Goal: Navigation & Orientation: Find specific page/section

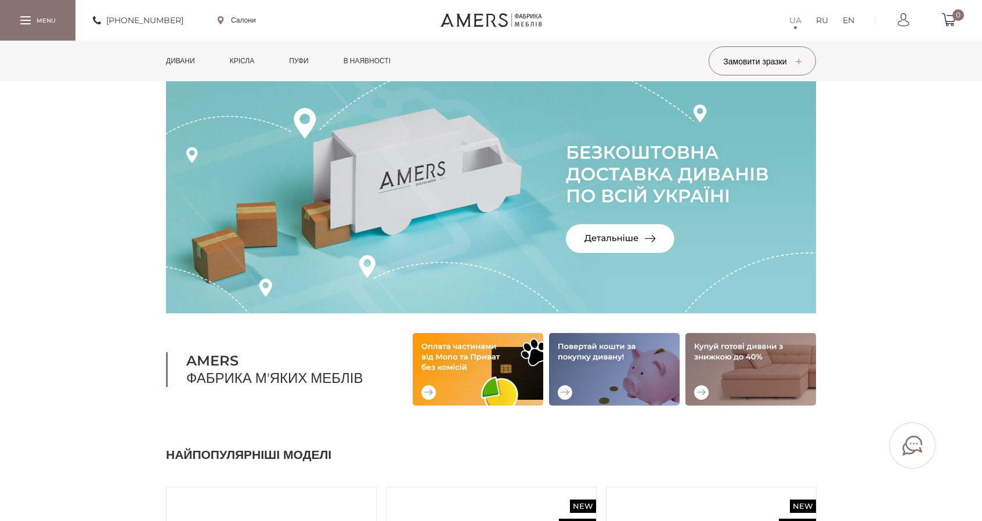
click at [204, 56] on link "Дивани" at bounding box center [180, 61] width 46 height 41
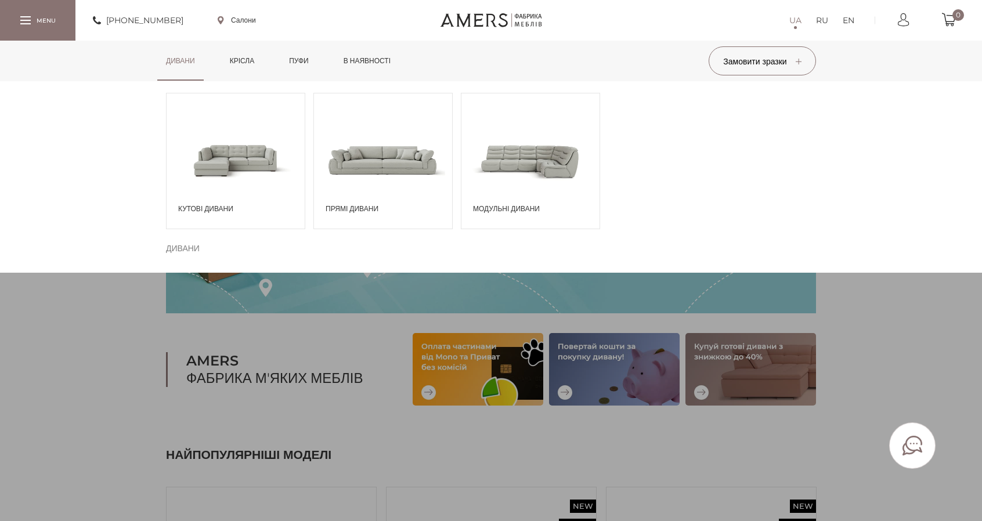
click at [201, 140] on span at bounding box center [236, 160] width 138 height 81
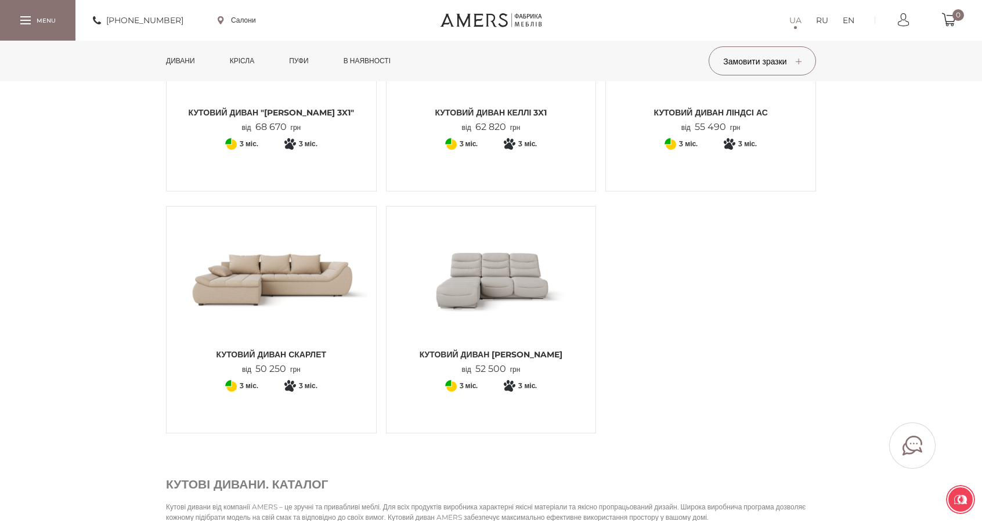
scroll to position [1451, 0]
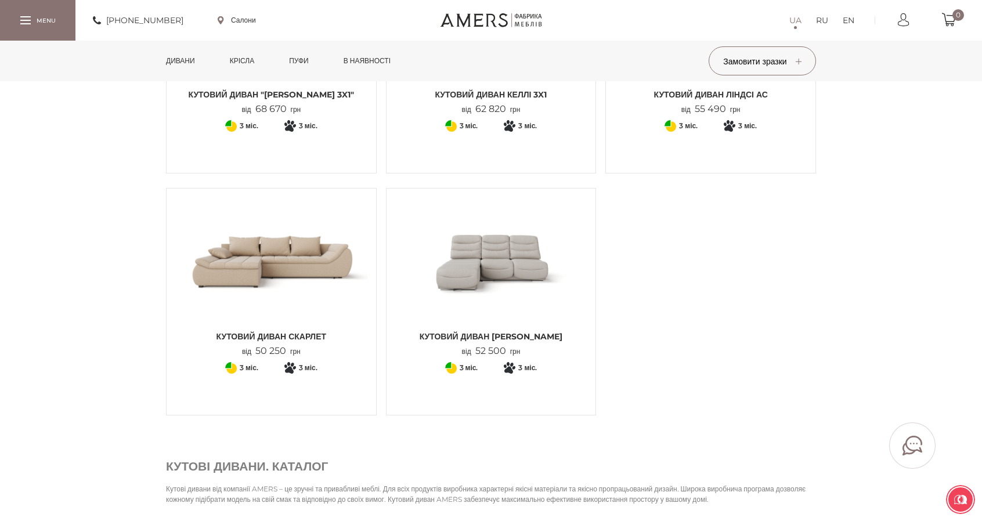
click at [178, 62] on link "Дивани" at bounding box center [180, 61] width 46 height 41
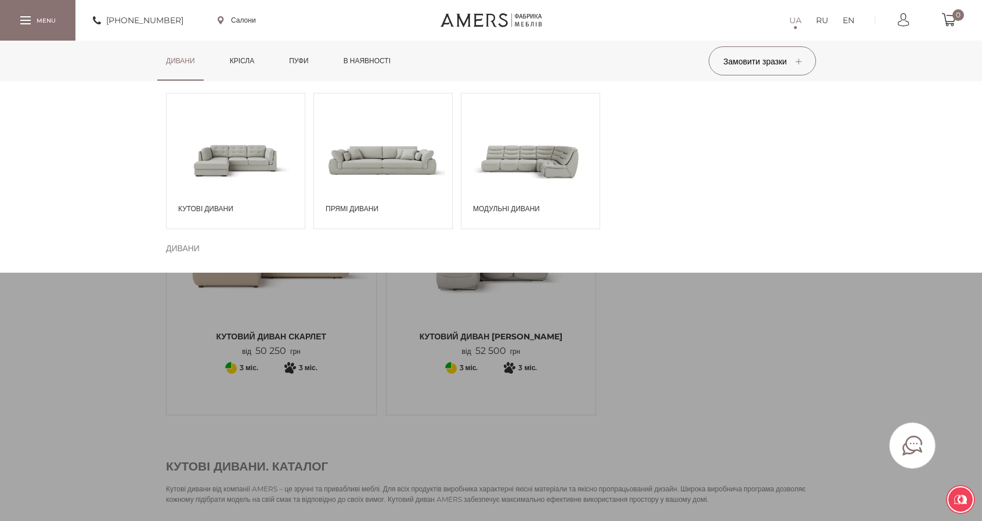
click at [543, 156] on span at bounding box center [530, 160] width 138 height 81
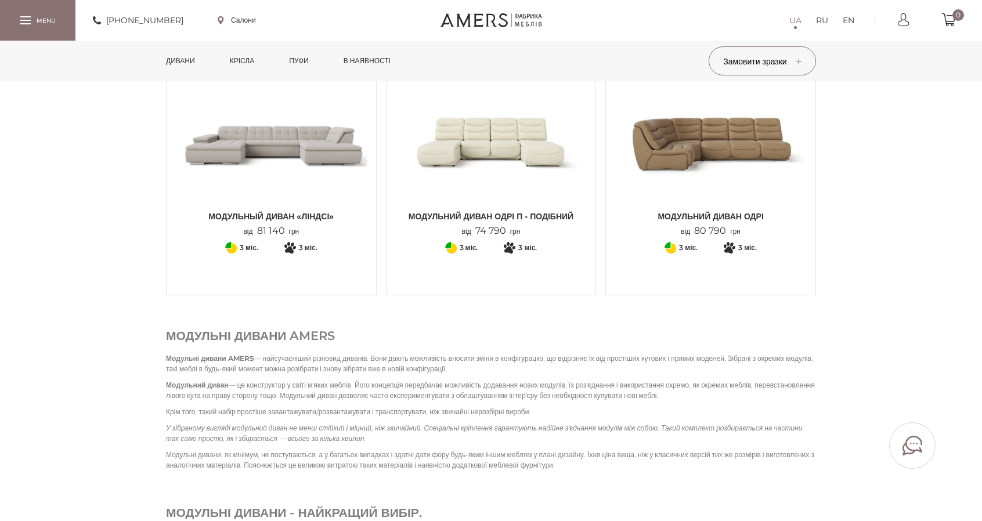
scroll to position [871, 0]
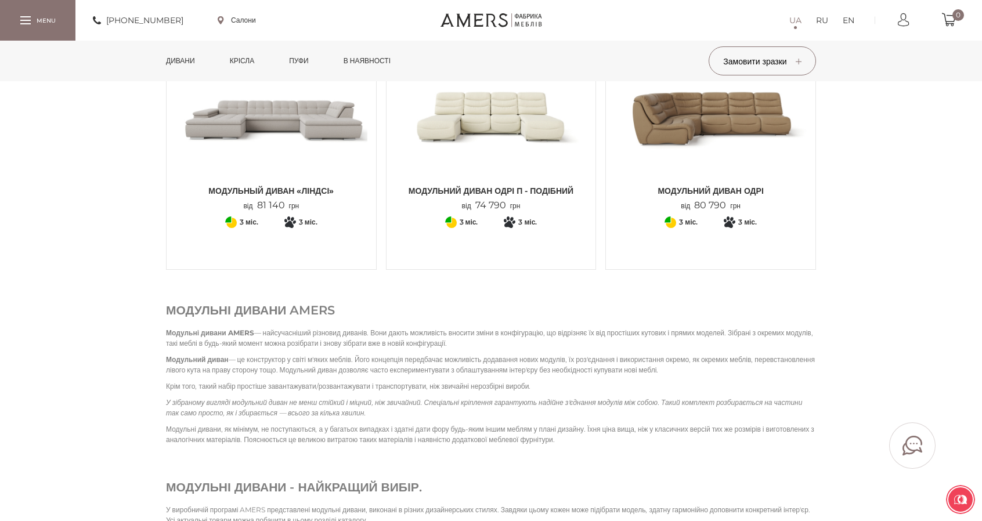
click at [190, 62] on link "Дивани" at bounding box center [180, 61] width 46 height 41
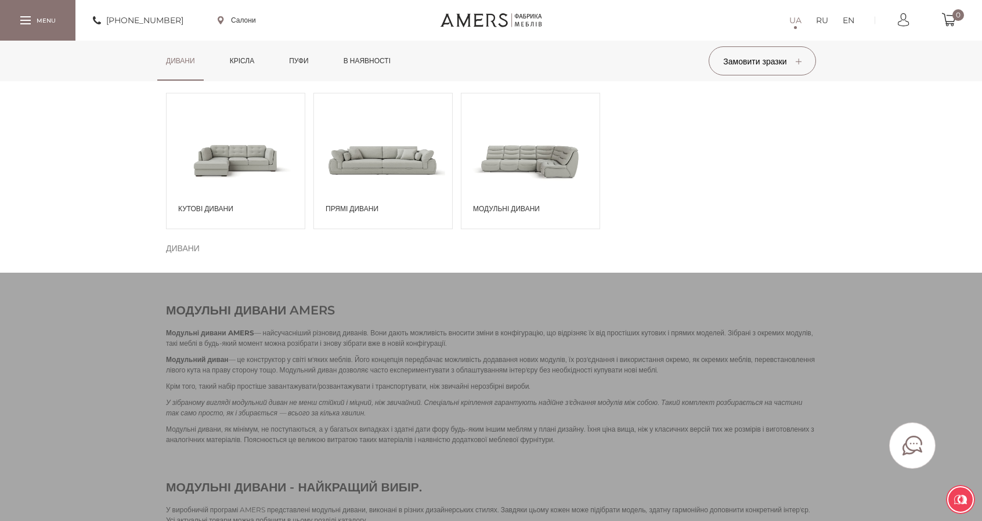
click at [239, 167] on span at bounding box center [236, 160] width 138 height 81
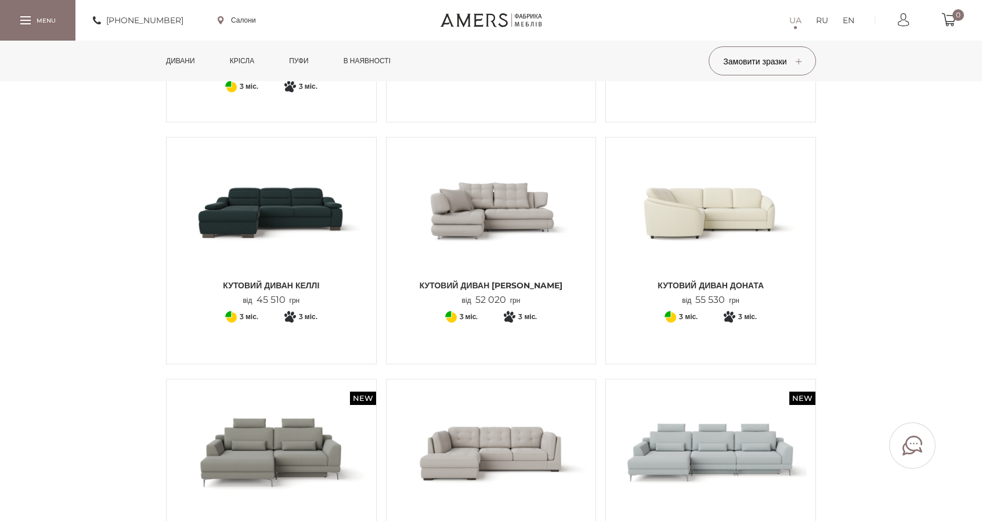
scroll to position [522, 0]
